Goal: Transaction & Acquisition: Purchase product/service

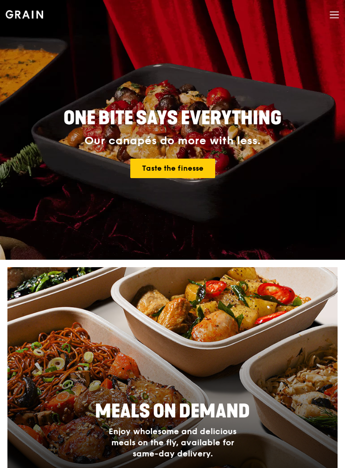
click at [332, 24] on span at bounding box center [334, 16] width 10 height 32
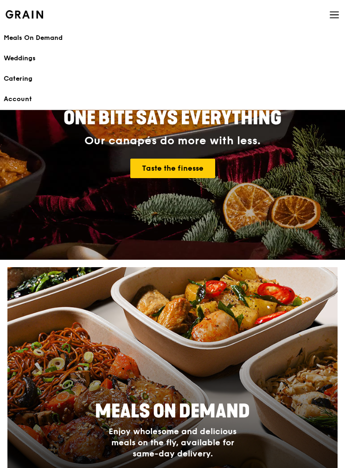
click at [58, 37] on div "Meals On Demand" at bounding box center [172, 37] width 337 height 9
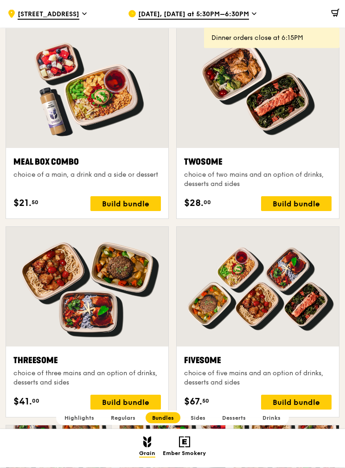
scroll to position [1309, 0]
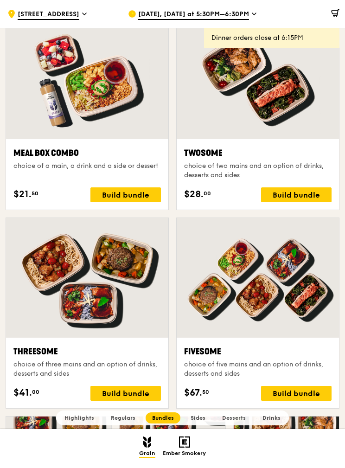
click at [145, 391] on div "Build bundle" at bounding box center [125, 393] width 70 height 15
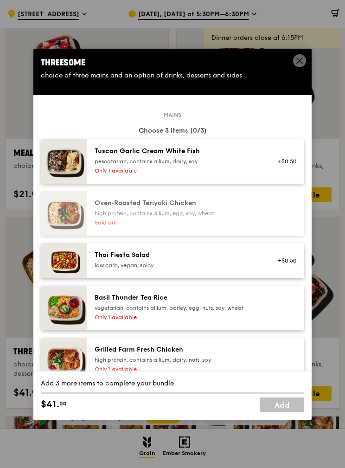
click at [293, 165] on div "+$0.50" at bounding box center [284, 161] width 25 height 7
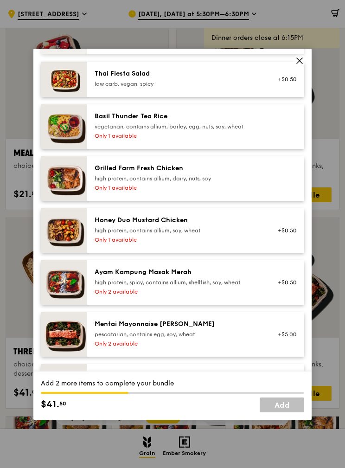
scroll to position [182, 0]
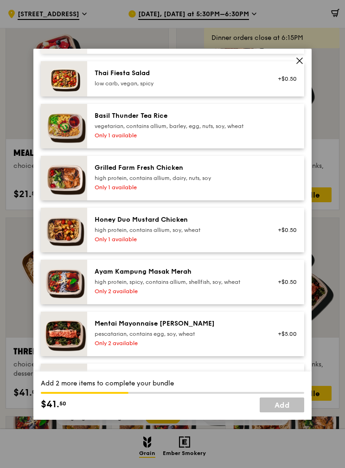
click at [257, 245] on div "Honey Duo Mustard Chicken high protein, contains allium, soy, wheat Only 1 avai…" at bounding box center [178, 230] width 178 height 30
click at [273, 193] on div at bounding box center [285, 178] width 36 height 30
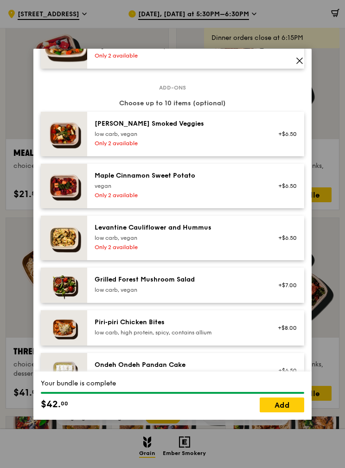
scroll to position [530, 0]
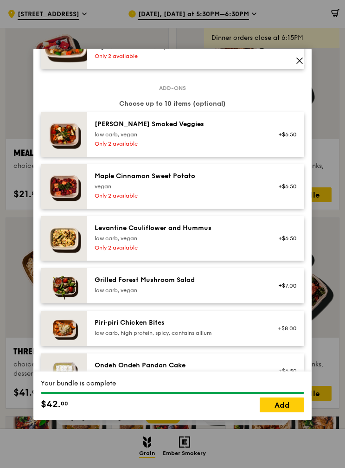
click at [277, 201] on div "+$6.50" at bounding box center [285, 186] width 36 height 30
click at [268, 253] on div "+$6.50" at bounding box center [285, 238] width 36 height 30
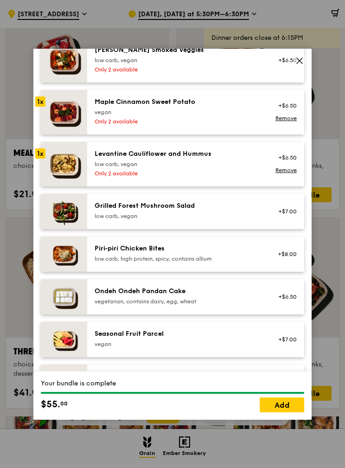
scroll to position [610, 0]
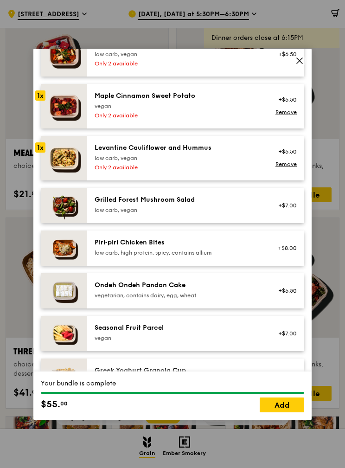
click at [279, 209] on div "+$7.00" at bounding box center [284, 205] width 25 height 7
click at [277, 258] on div "+$8.00" at bounding box center [285, 248] width 36 height 20
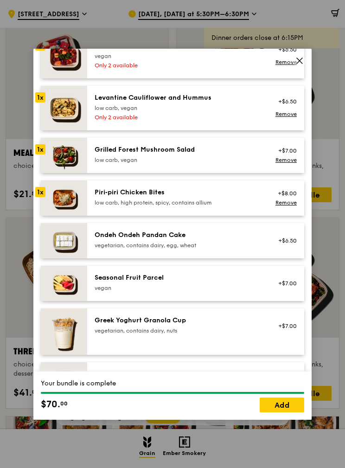
scroll to position [687, 0]
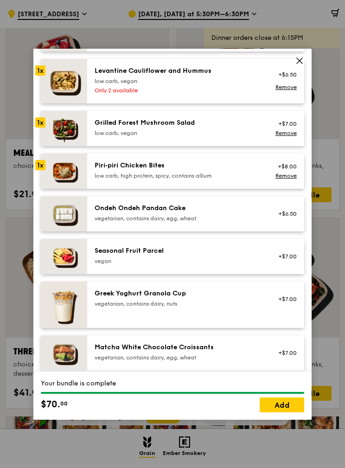
click at [272, 224] on div "+$6.50" at bounding box center [285, 213] width 36 height 20
click at [273, 222] on div "Remove" at bounding box center [284, 218] width 25 height 7
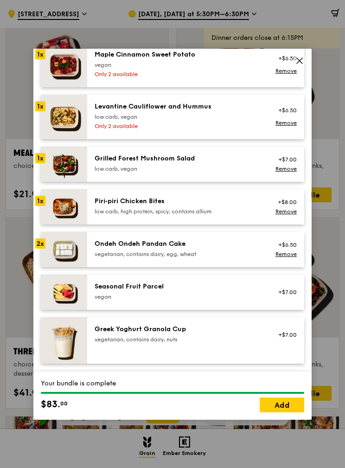
scroll to position [648, 0]
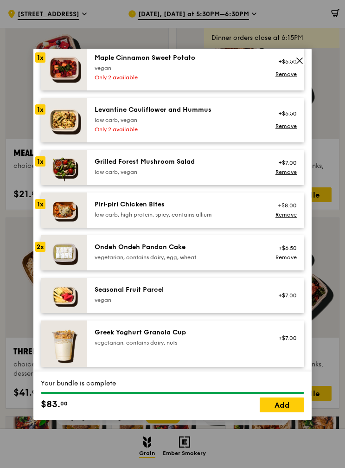
click at [267, 263] on div "+$6.50 Remove" at bounding box center [285, 252] width 36 height 20
click at [295, 260] on link "Remove" at bounding box center [285, 257] width 21 height 6
click at [292, 263] on div "+$6.50" at bounding box center [285, 252] width 36 height 20
click at [287, 260] on link "Remove" at bounding box center [285, 257] width 21 height 6
click at [285, 412] on link "Add" at bounding box center [282, 404] width 44 height 15
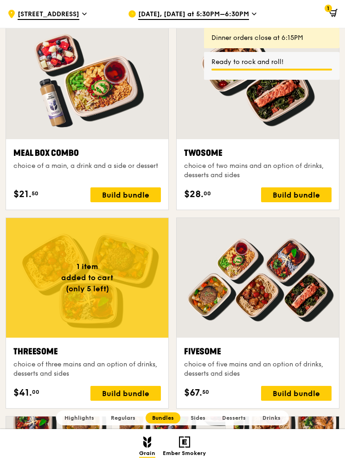
click at [332, 13] on icon at bounding box center [333, 13] width 8 height 8
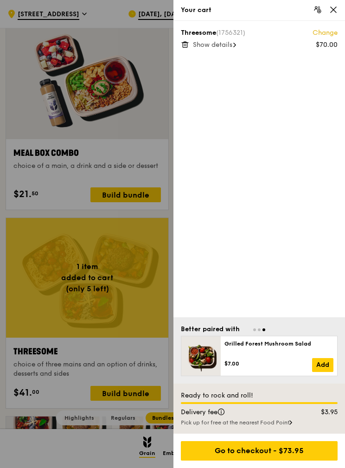
click at [230, 46] on span "Show details" at bounding box center [212, 45] width 39 height 8
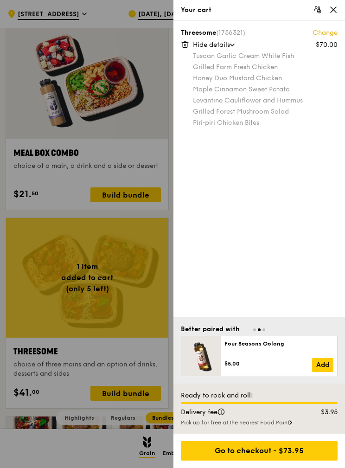
click at [288, 460] on div "Go to checkout - $73.95" at bounding box center [259, 450] width 157 height 19
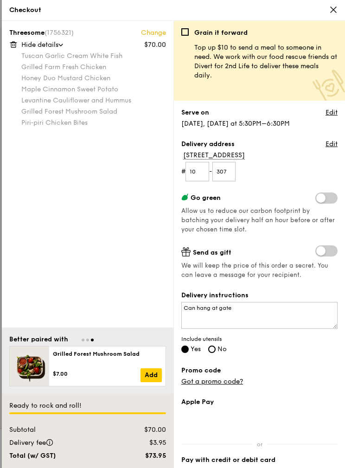
click at [329, 196] on span at bounding box center [326, 197] width 22 height 11
click at [317, 199] on input "checkbox" at bounding box center [317, 199] width 0 height 0
click at [331, 113] on link "Edit" at bounding box center [331, 112] width 12 height 9
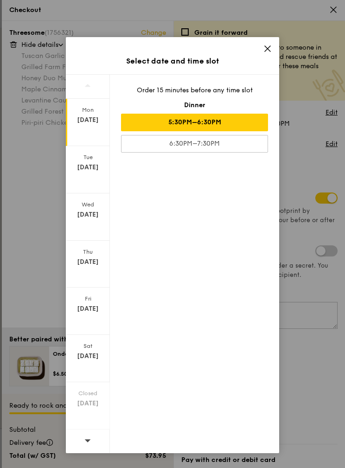
click at [270, 51] on icon at bounding box center [268, 49] width 6 height 6
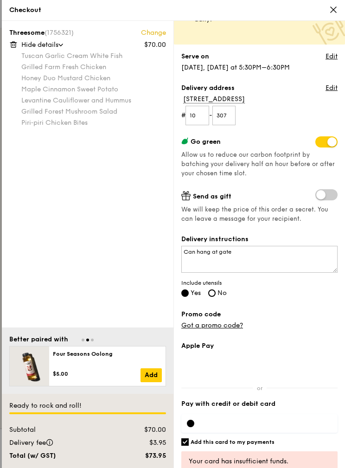
scroll to position [55, 0]
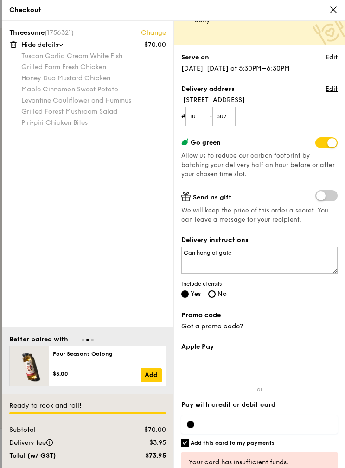
click at [194, 429] on div at bounding box center [259, 424] width 156 height 19
click at [278, 411] on div at bounding box center [259, 424] width 156 height 30
click at [198, 419] on div at bounding box center [259, 424] width 156 height 19
click at [269, 423] on div at bounding box center [259, 424] width 156 height 19
click at [283, 425] on div at bounding box center [259, 424] width 156 height 19
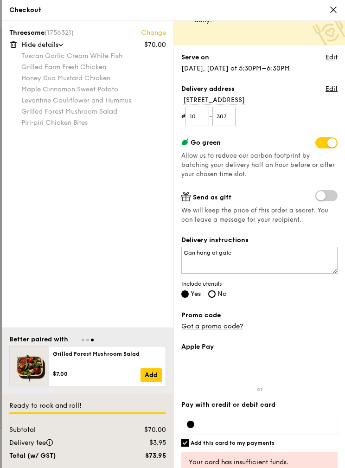
click at [296, 426] on div at bounding box center [259, 424] width 156 height 19
click at [282, 427] on div at bounding box center [259, 424] width 156 height 19
click at [200, 423] on div "Apple Pay Pay with credit or debit card Add this card to my payments Ready to r…" at bounding box center [259, 423] width 156 height 163
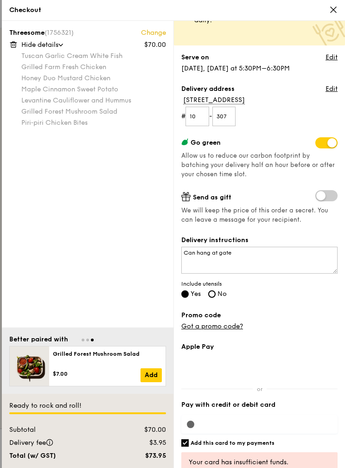
click at [266, 412] on div "Apple Pay Pay with credit or debit card Add this card to my payments Ready to r…" at bounding box center [259, 423] width 156 height 163
click at [281, 433] on div "Apple Pay Pay with credit or debit card Add this card to my payments Ready to r…" at bounding box center [259, 423] width 156 height 163
click at [193, 440] on h6 "Add this card to my payments" at bounding box center [233, 442] width 84 height 7
click at [189, 440] on input "Add this card to my payments" at bounding box center [184, 442] width 7 height 7
click at [185, 445] on input "Add this card to my payments" at bounding box center [184, 442] width 7 height 7
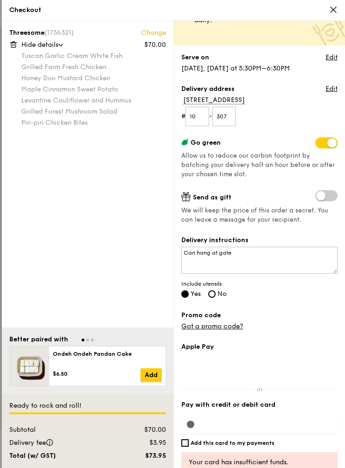
checkbox input "true"
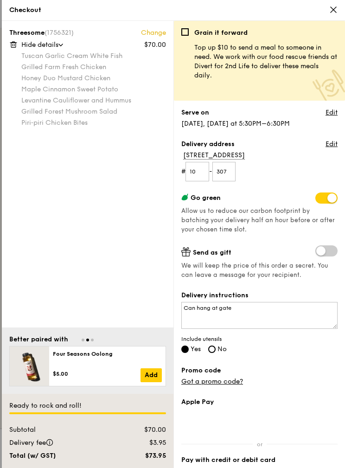
scroll to position [0, 0]
